Goal: Information Seeking & Learning: Check status

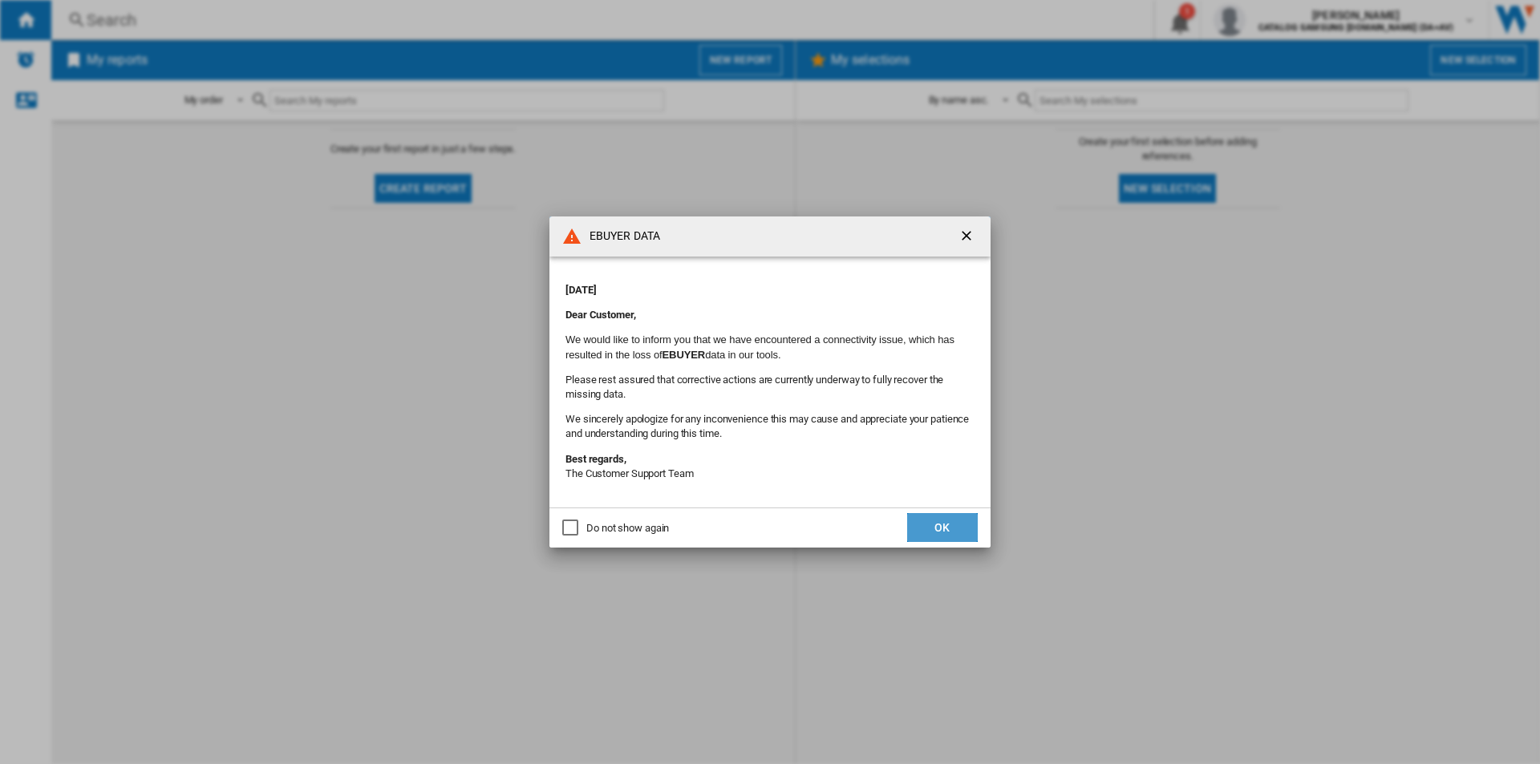
click at [959, 528] on button "OK" at bounding box center [942, 527] width 71 height 29
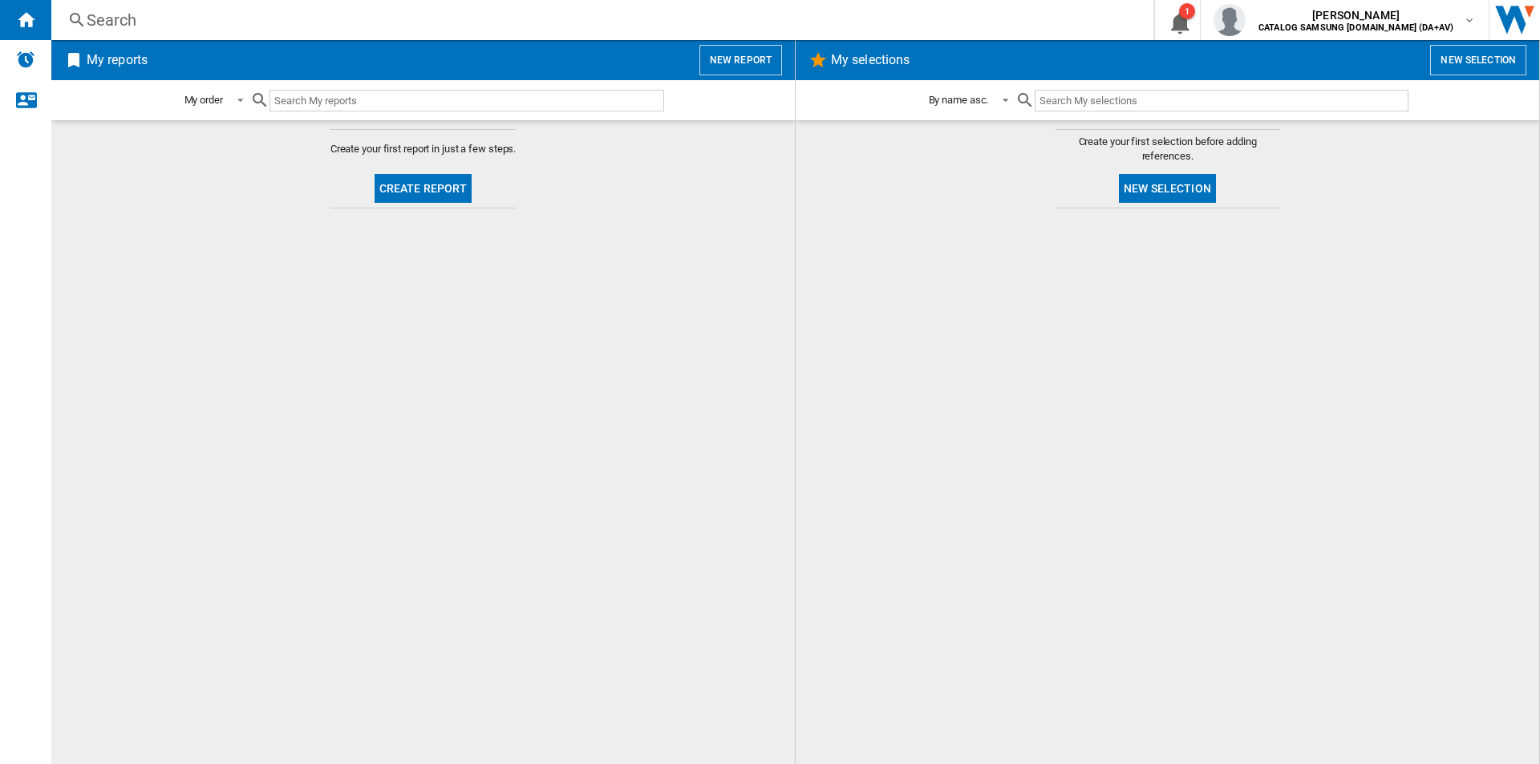
click at [415, 24] on div "Search" at bounding box center [599, 20] width 1025 height 22
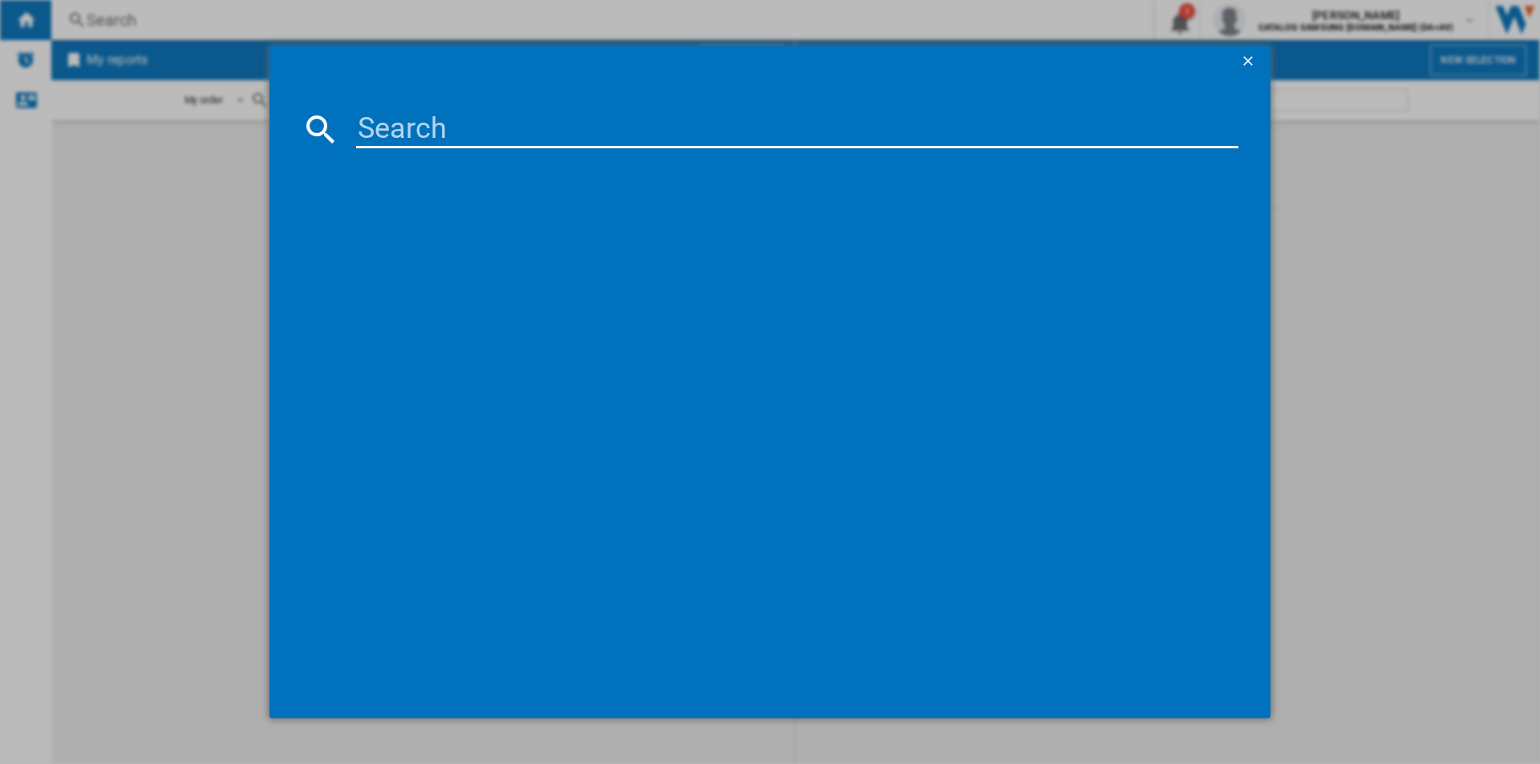
click at [402, 136] on input at bounding box center [797, 129] width 882 height 38
paste input "DV90BB9545GBS1"
type input "DV90BB9545GBS1"
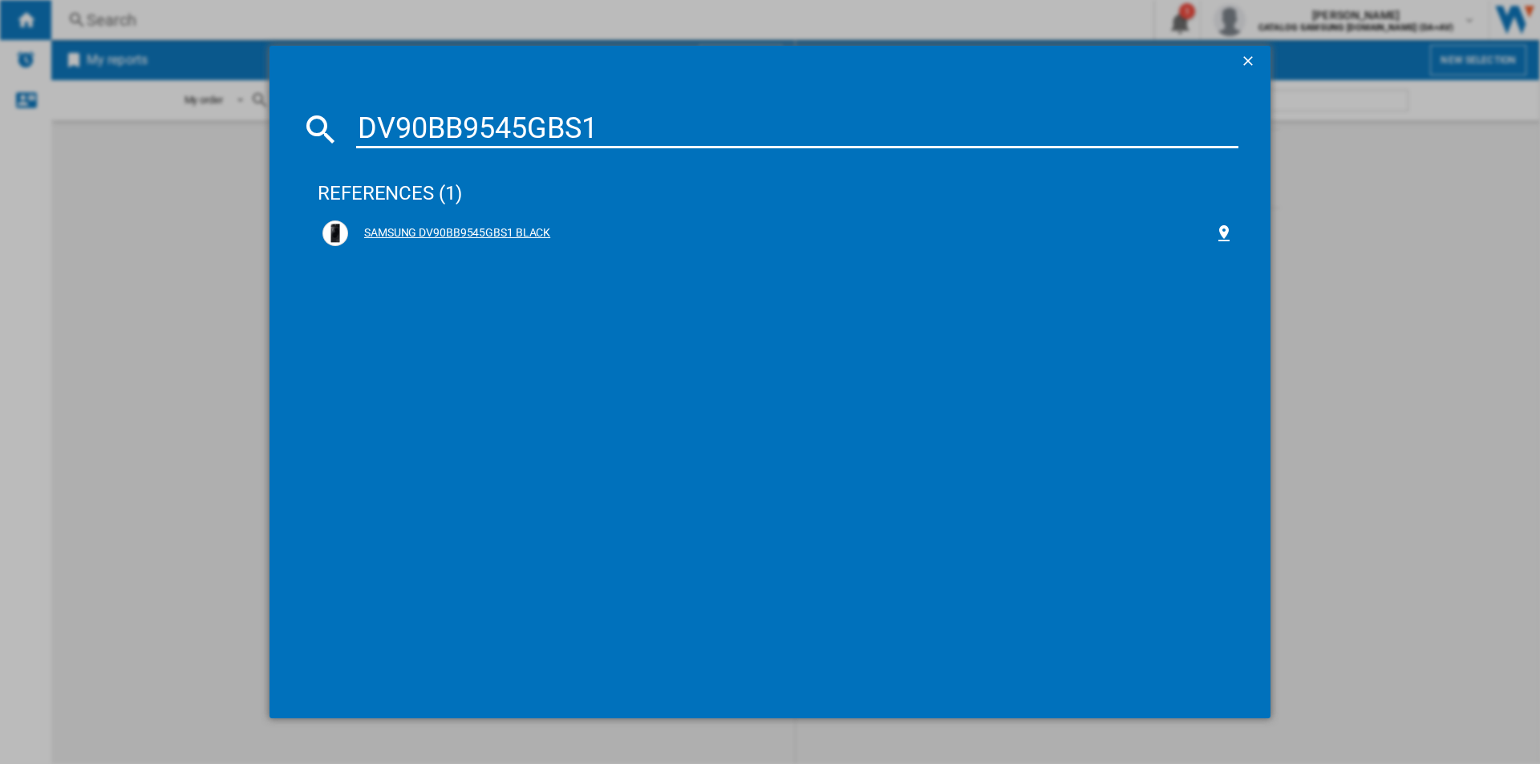
click at [404, 232] on div "SAMSUNG DV90BB9545GBS1 BLACK" at bounding box center [781, 233] width 866 height 16
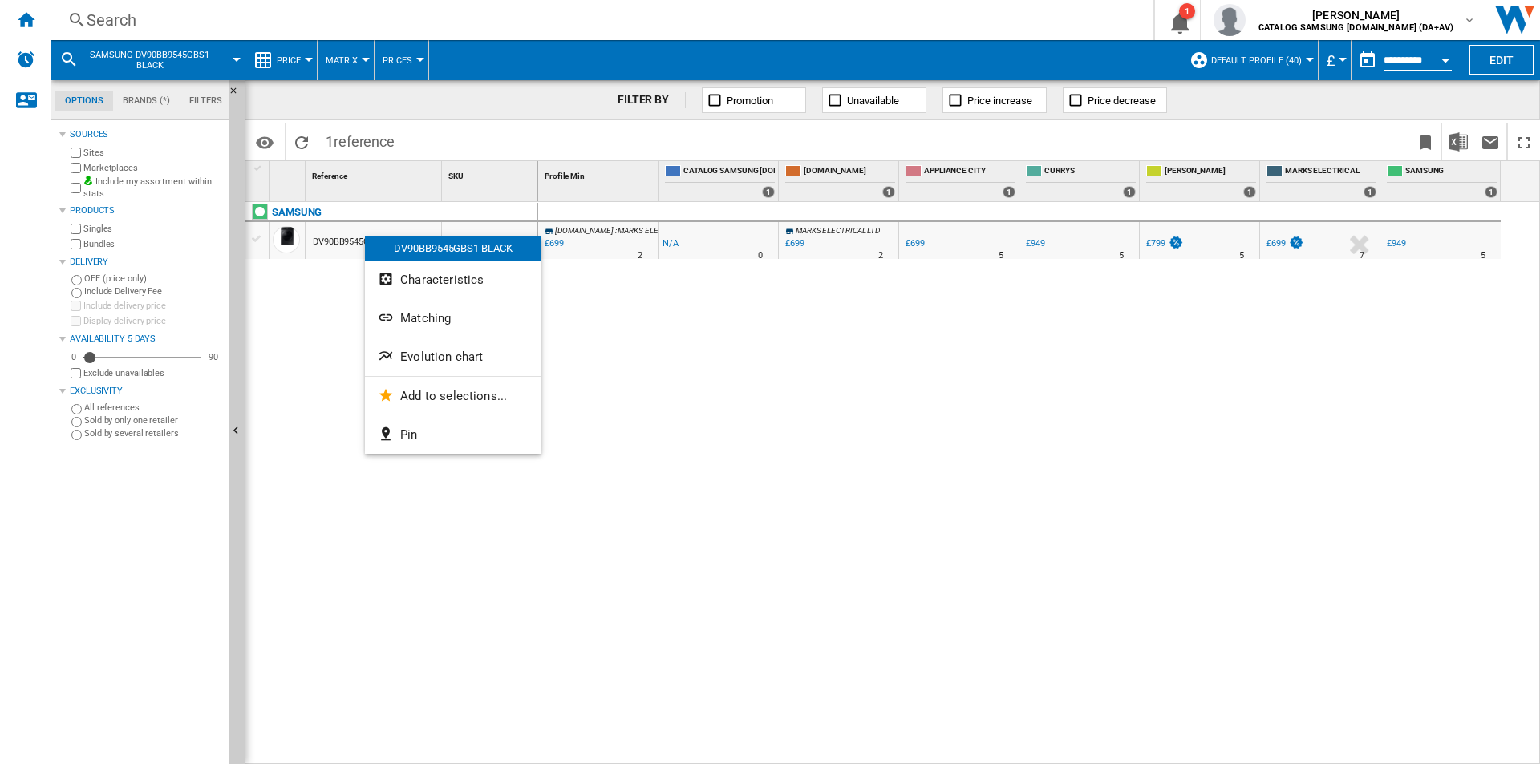
click at [485, 355] on button "Evolution chart" at bounding box center [453, 357] width 176 height 38
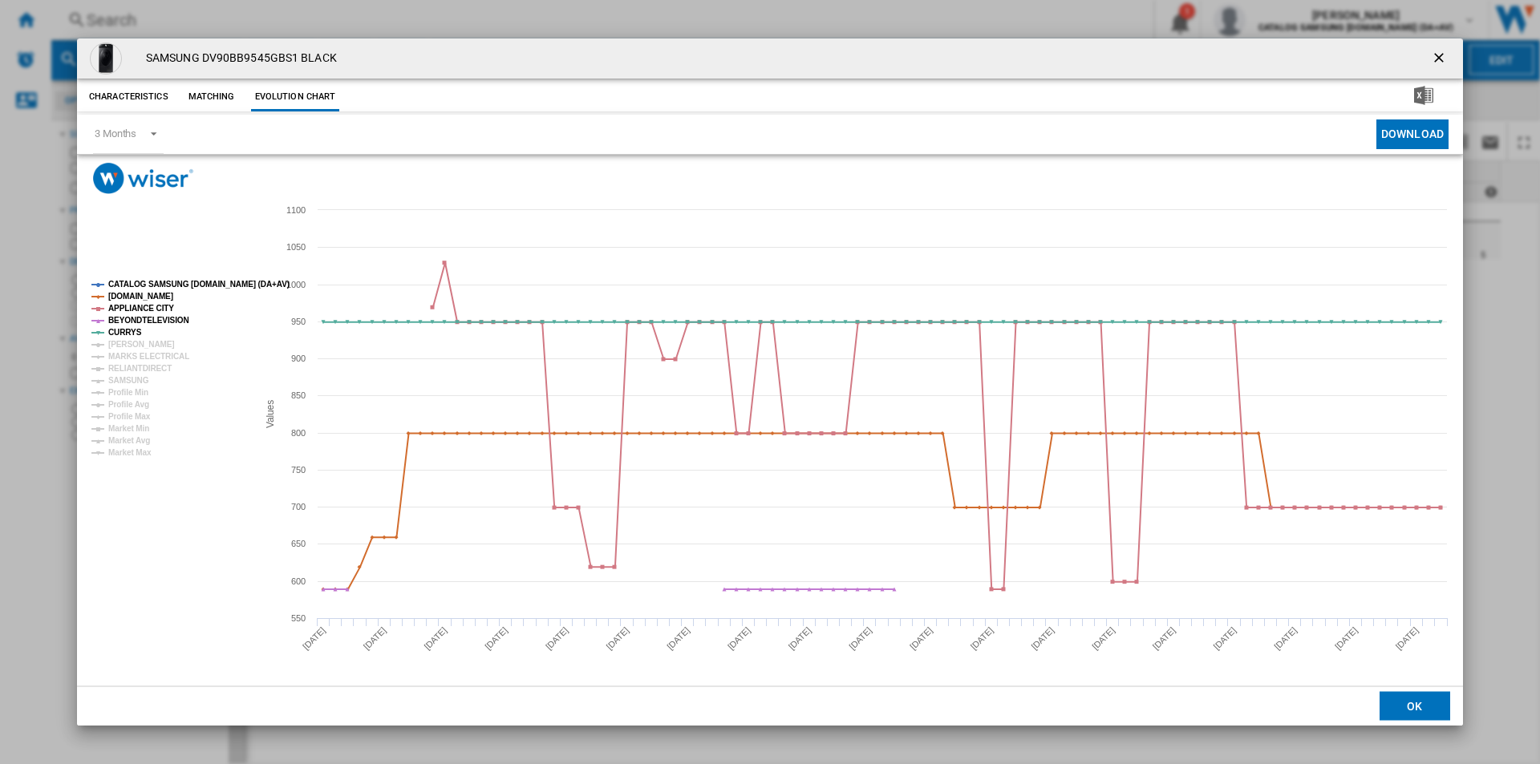
click at [135, 282] on tspan "CATALOG SAMSUNG [DOMAIN_NAME] (DA+AV)" at bounding box center [198, 284] width 181 height 9
click at [134, 295] on tspan "[DOMAIN_NAME]" at bounding box center [140, 296] width 65 height 9
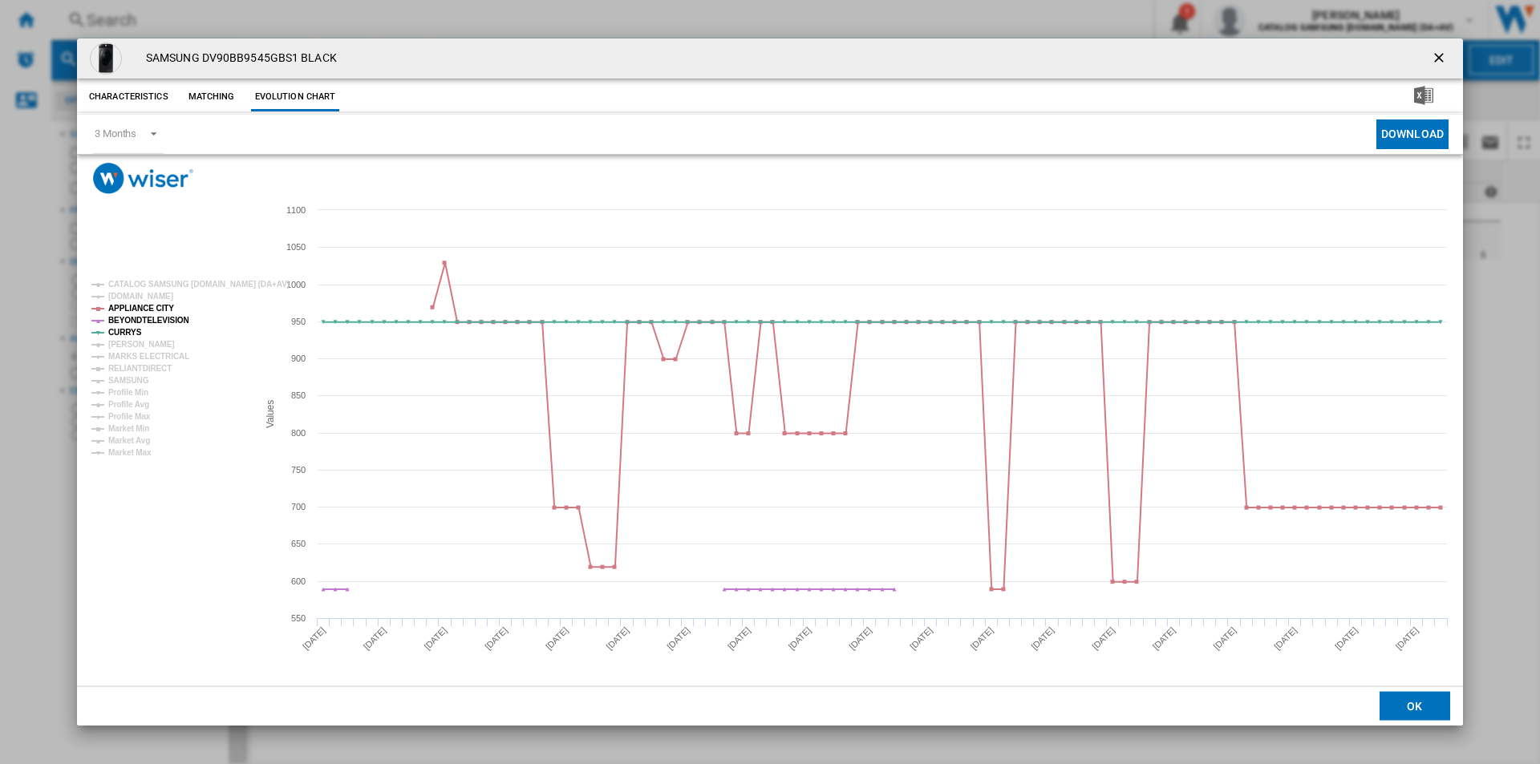
click at [134, 306] on tspan "APPLIANCE CITY" at bounding box center [141, 308] width 66 height 9
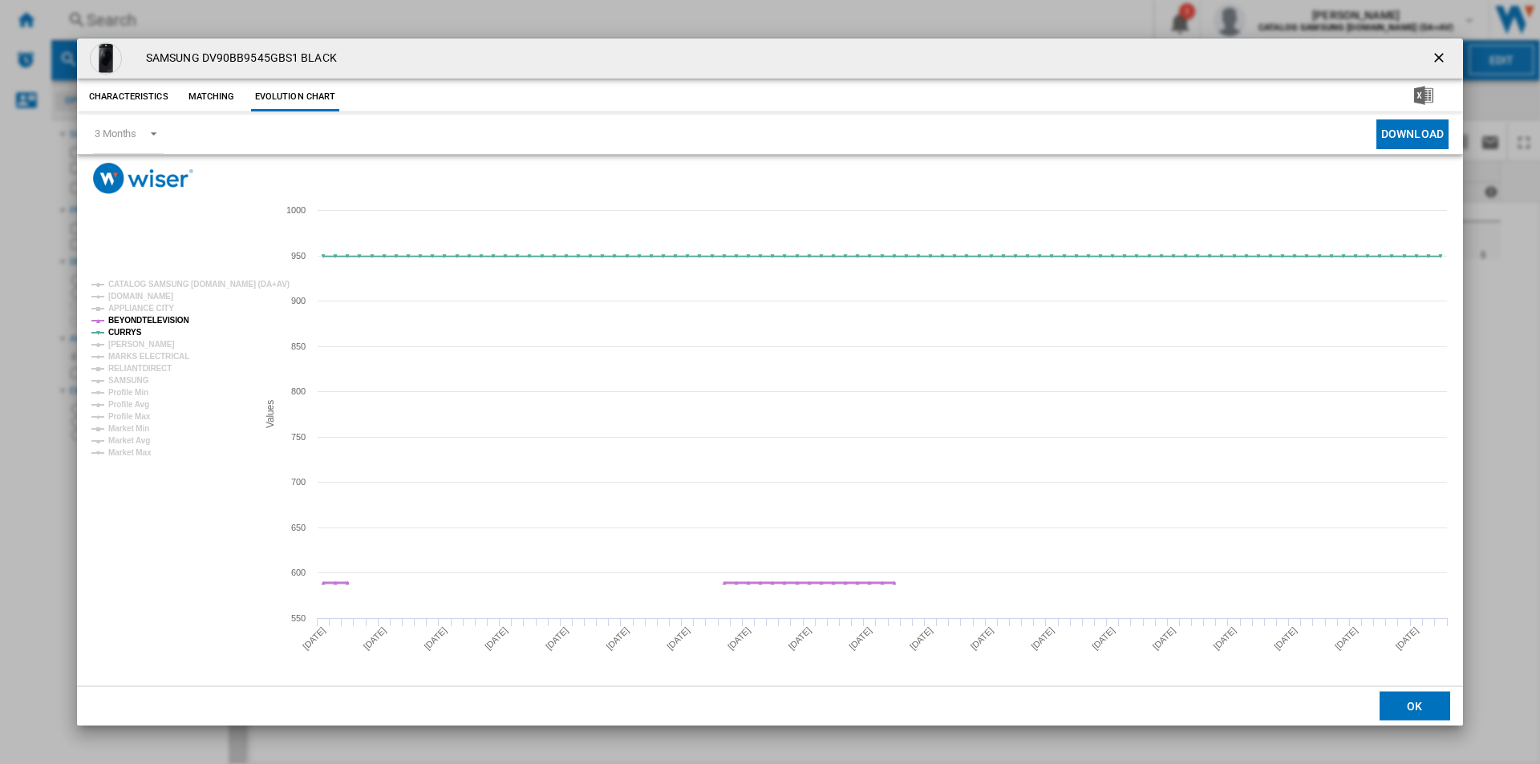
click at [133, 317] on tspan "BEYONDTELEVISION" at bounding box center [148, 320] width 81 height 9
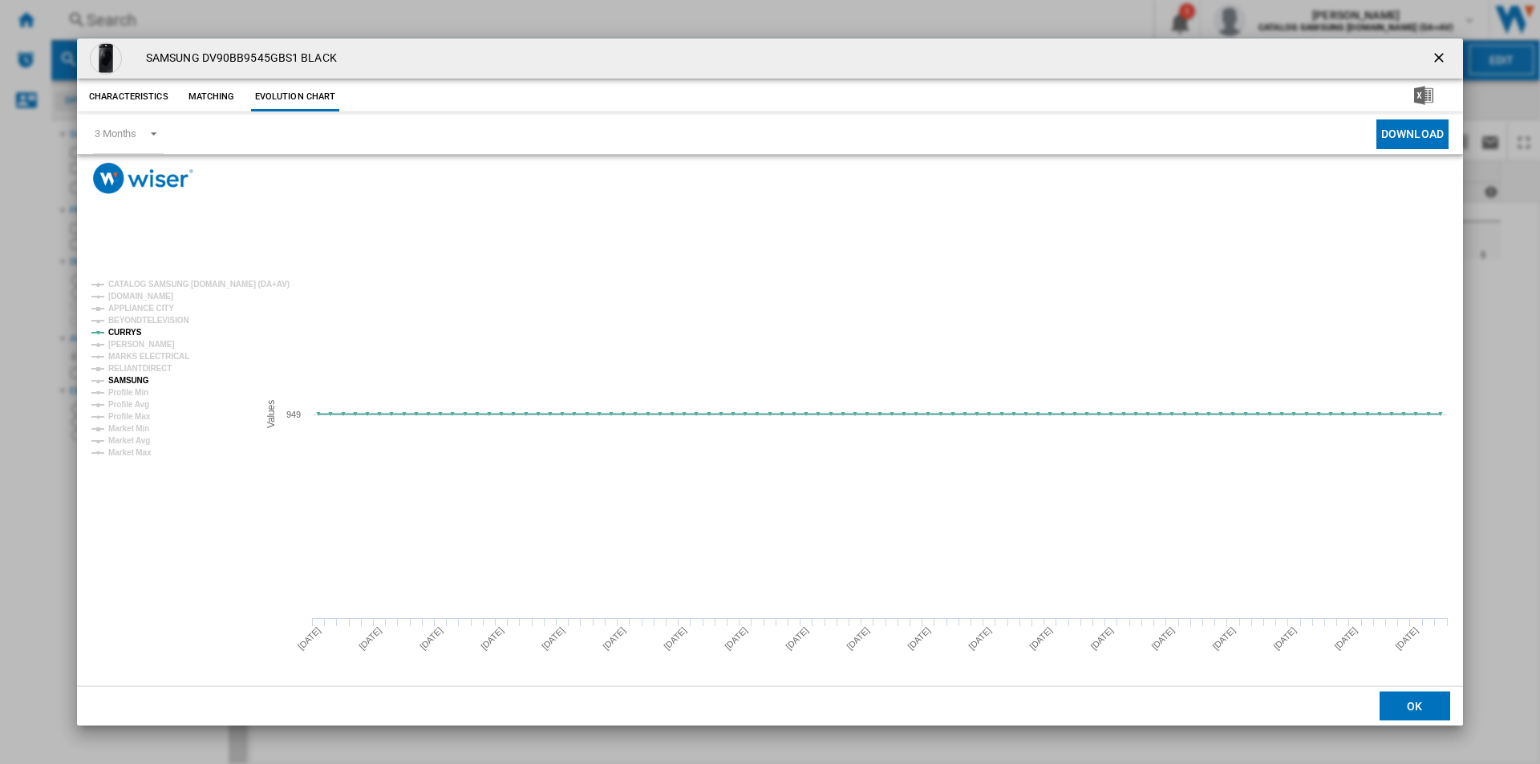
click at [129, 383] on tspan "SAMSUNG" at bounding box center [128, 380] width 41 height 9
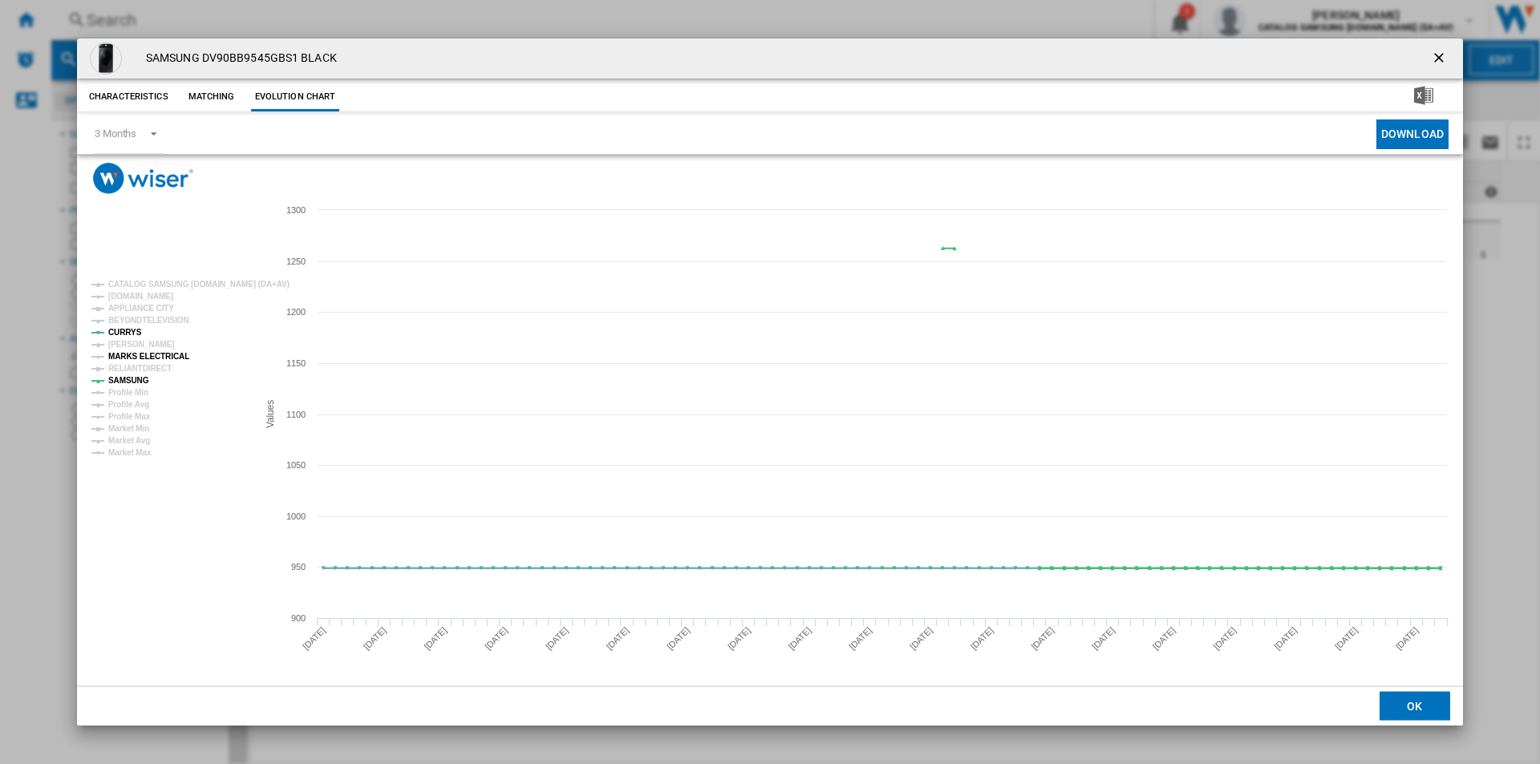
click at [168, 353] on tspan "MARKS ELECTRICAL" at bounding box center [148, 356] width 81 height 9
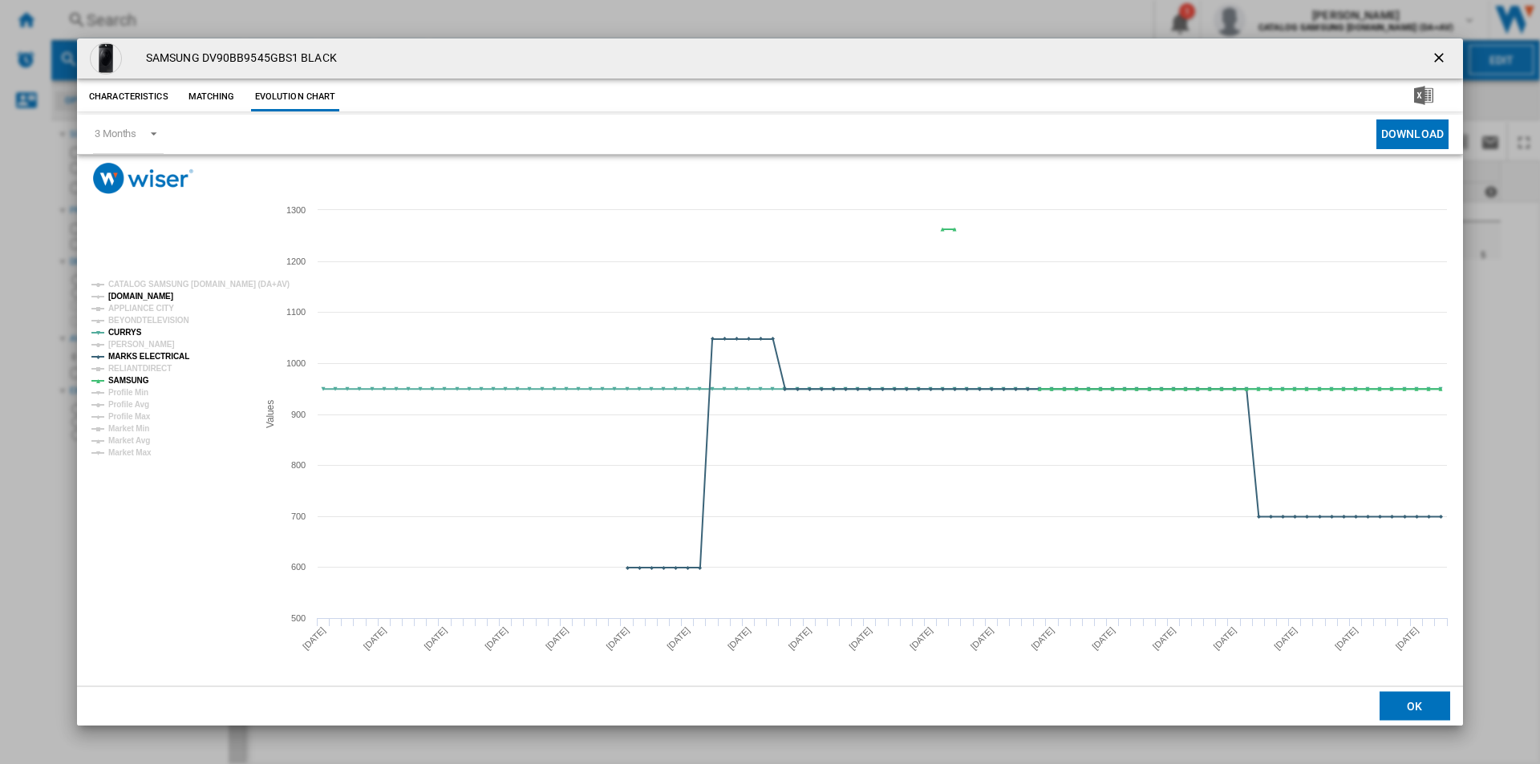
click at [155, 299] on tspan "[DOMAIN_NAME]" at bounding box center [140, 296] width 65 height 9
